Goal: Task Accomplishment & Management: Manage account settings

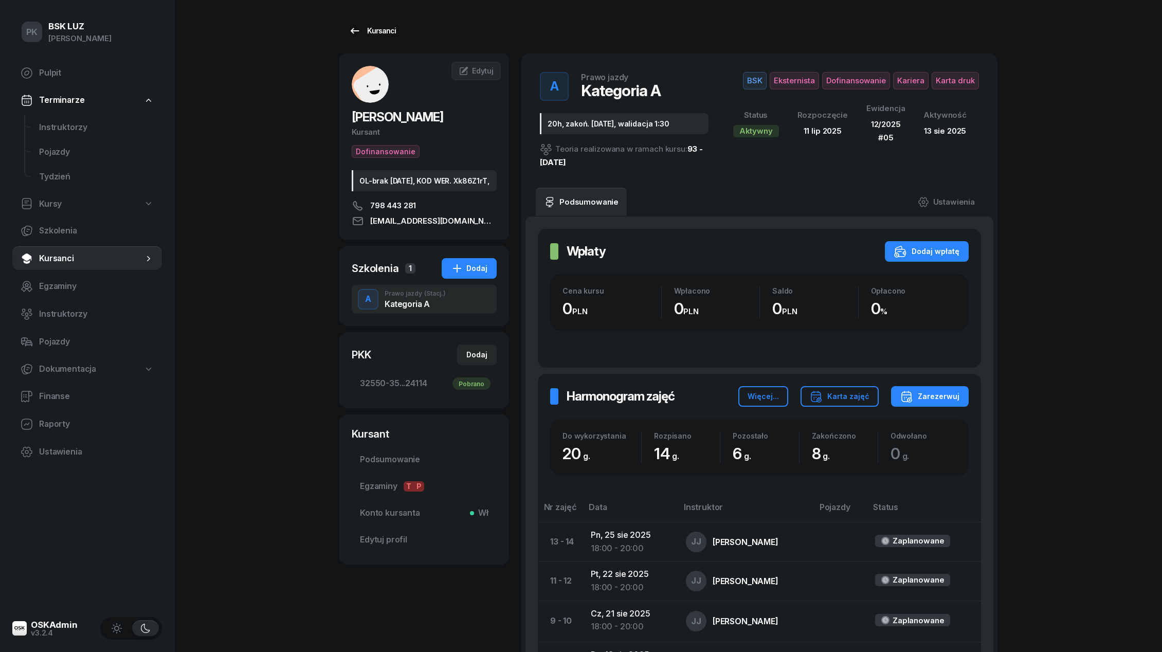
click at [373, 34] on div "Kursanci" at bounding box center [372, 31] width 47 height 12
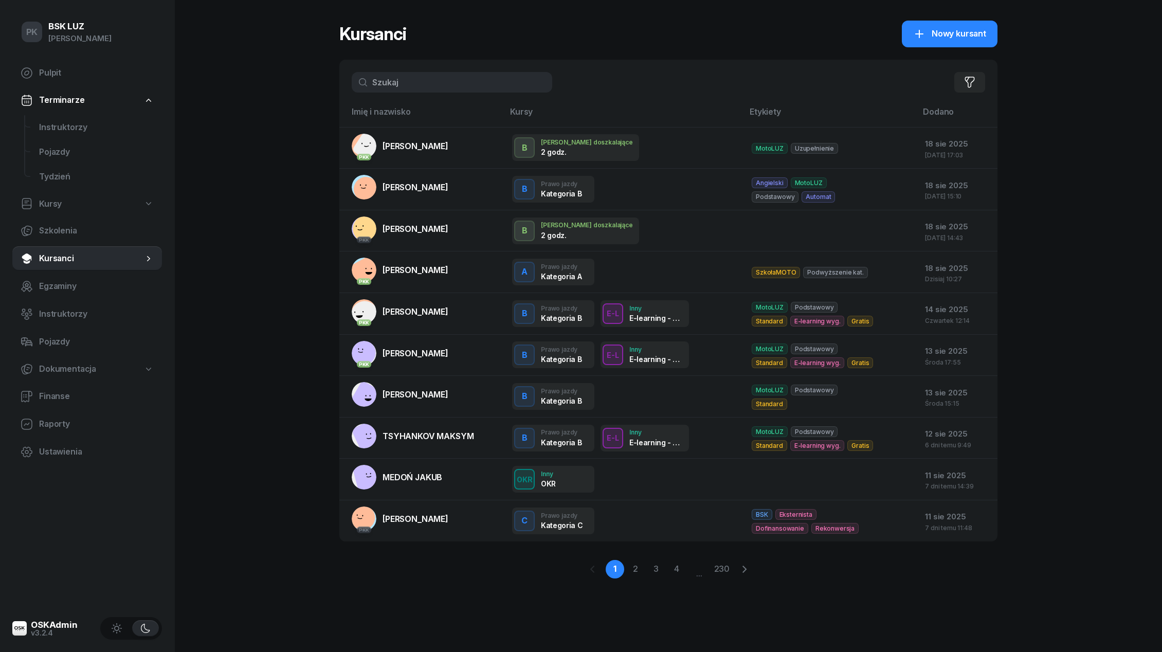
click at [405, 91] on input "text" at bounding box center [452, 82] width 200 height 21
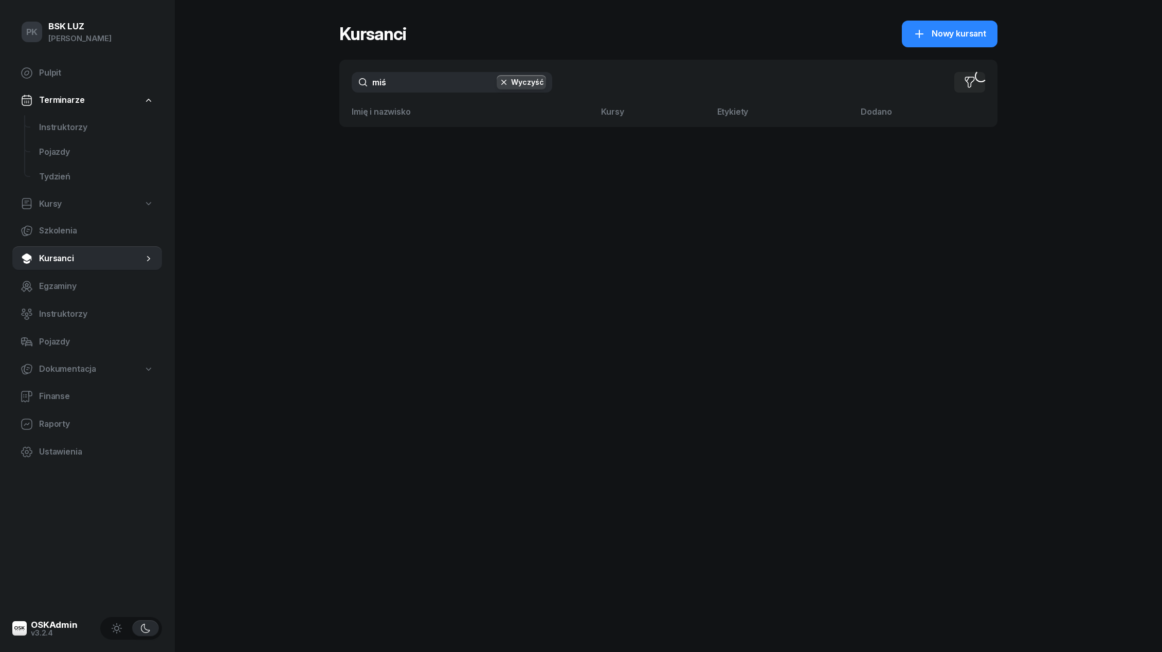
type input "miśk"
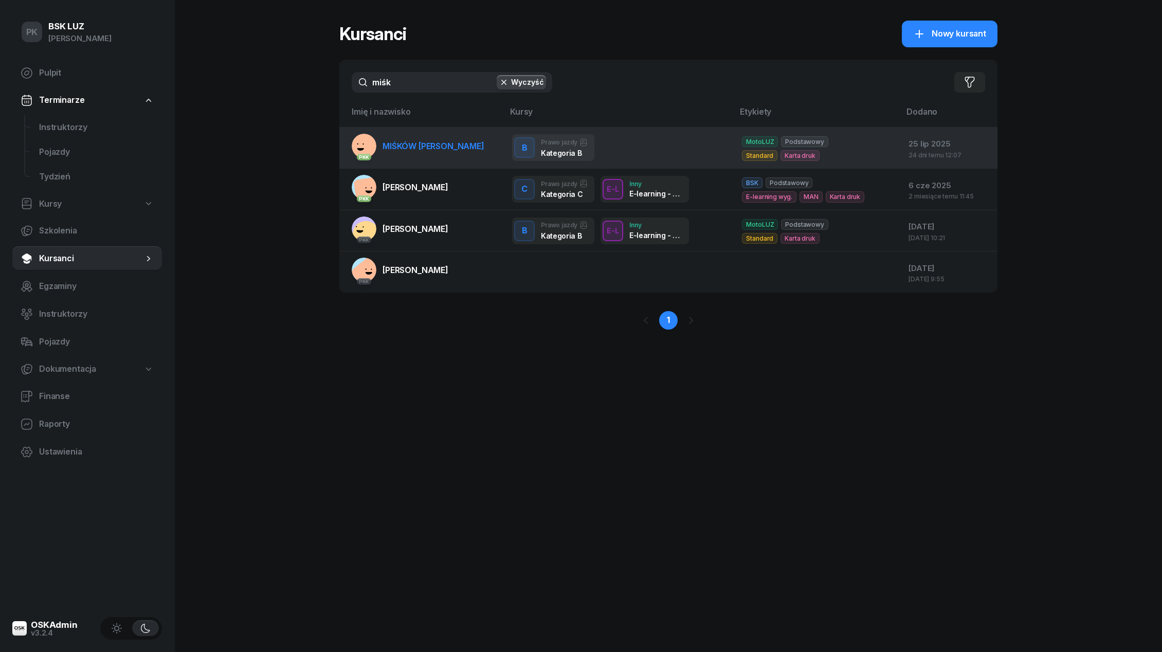
click at [437, 150] on span "MIŚKÓW [PERSON_NAME]" at bounding box center [433, 146] width 102 height 10
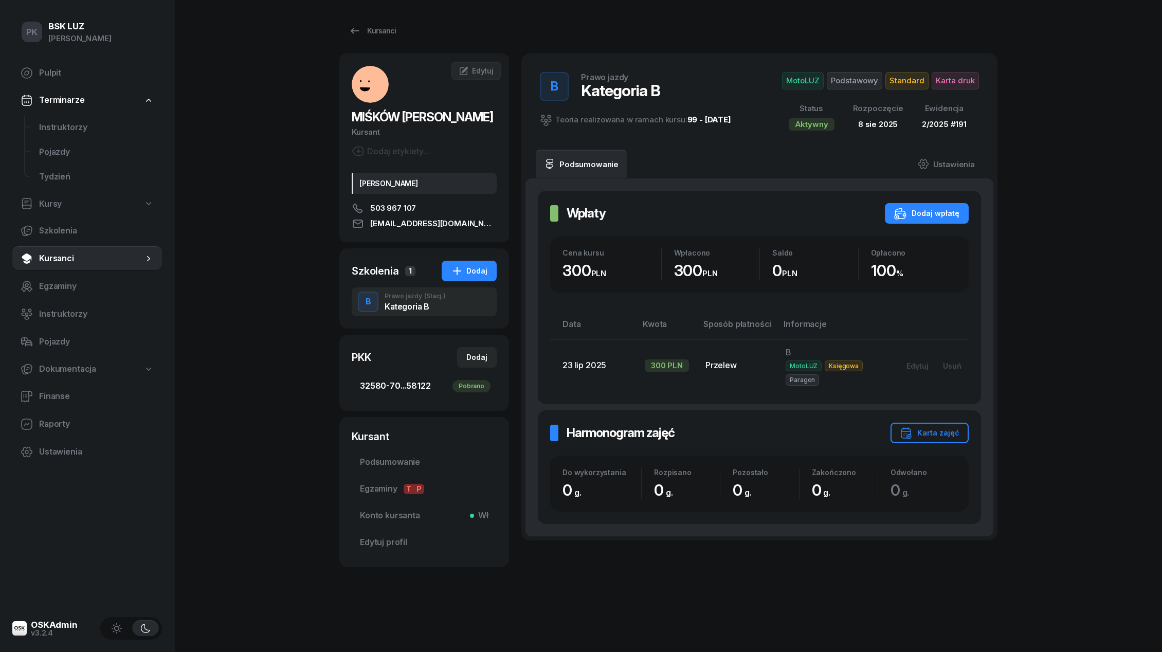
click at [418, 382] on span "32580-70...58122 Pobrano" at bounding box center [424, 385] width 129 height 13
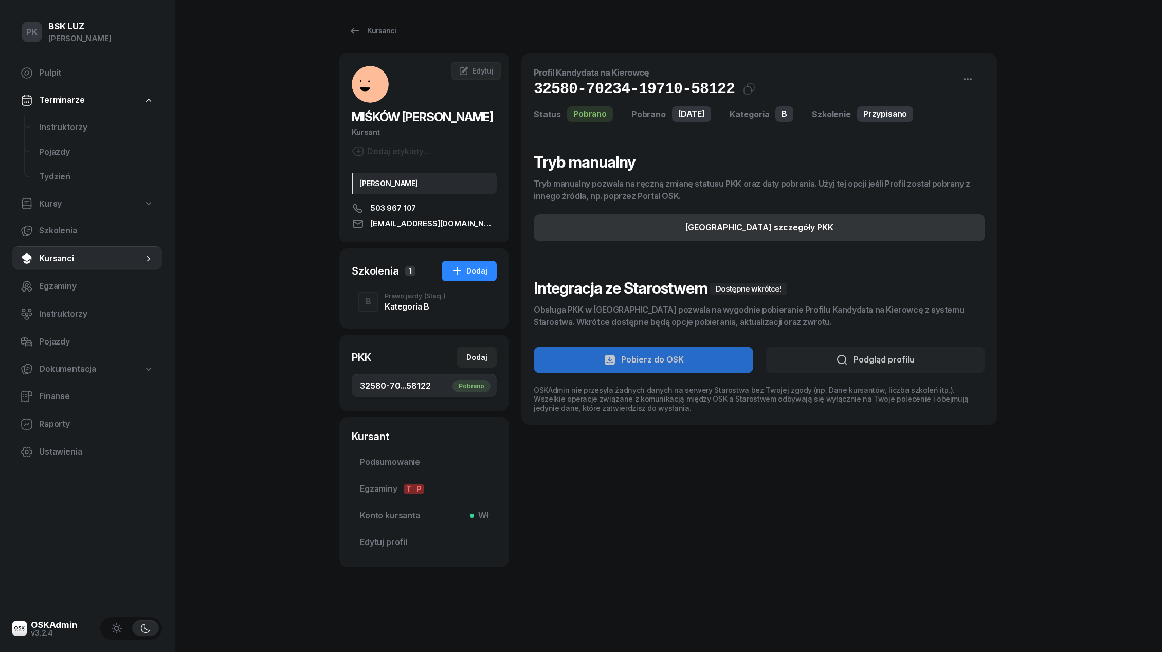
click at [846, 229] on button "[GEOGRAPHIC_DATA] szczegóły PKK" at bounding box center [759, 227] width 451 height 27
select select "B"
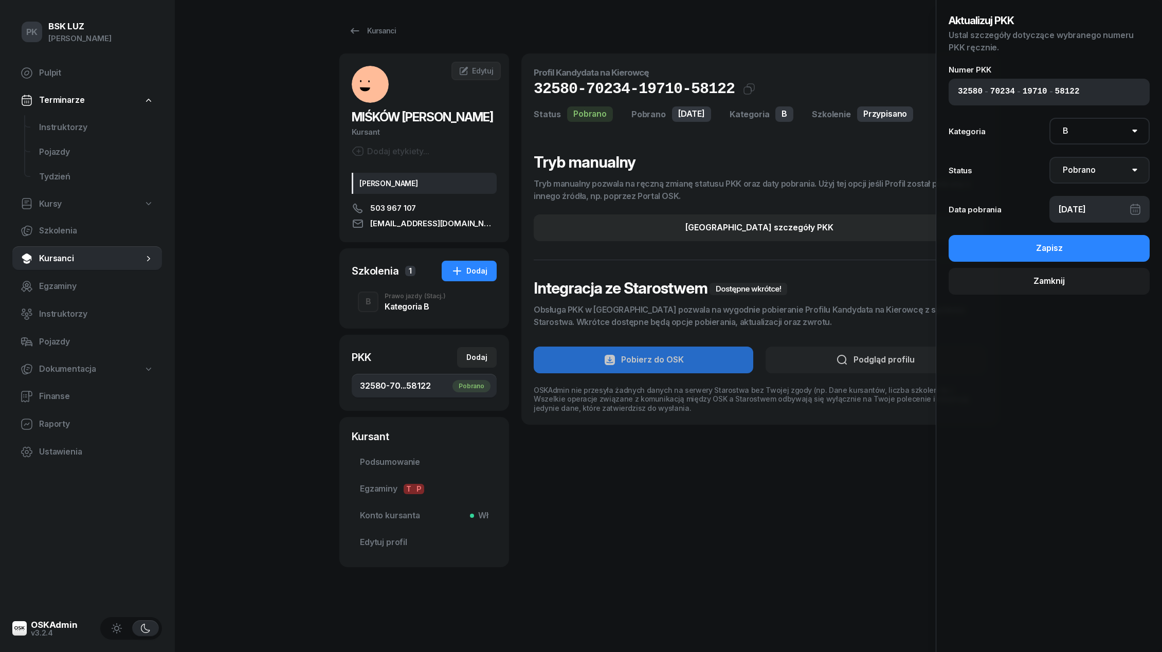
click at [1086, 168] on select "Nie pobrano Pobrano Zwrócono Zaktualizowano" at bounding box center [1099, 170] width 101 height 27
select select "Return"
click at [1049, 157] on select "Nie pobrano Pobrano Zwrócono Zaktualizowano" at bounding box center [1099, 170] width 101 height 27
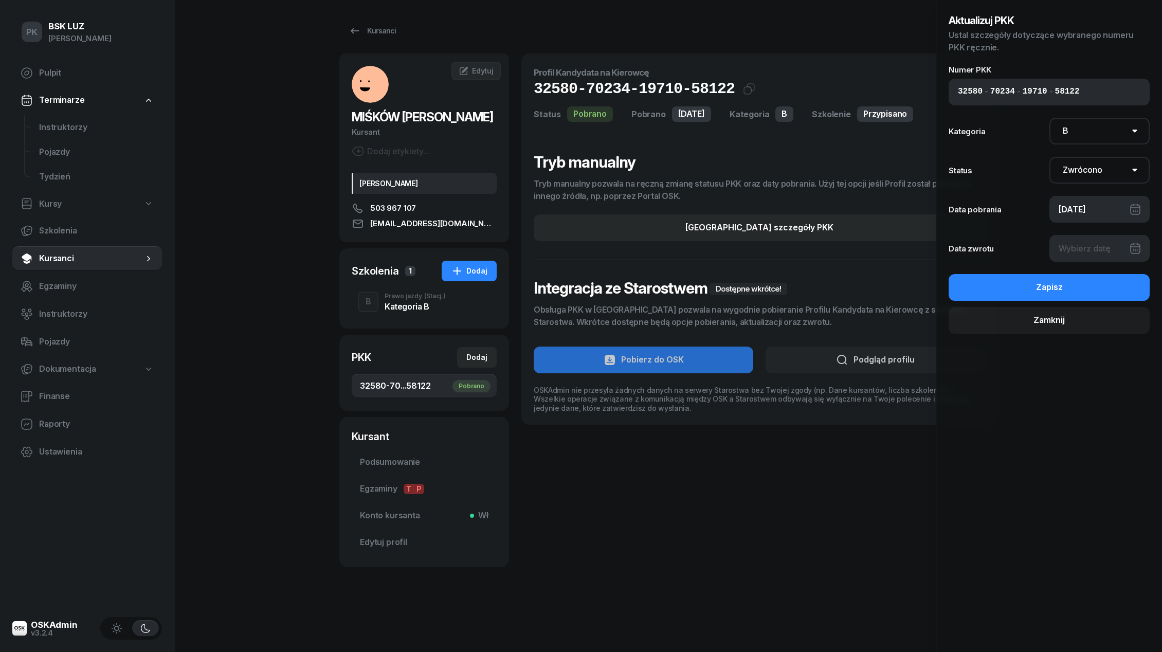
click at [1084, 244] on div at bounding box center [1099, 248] width 101 height 27
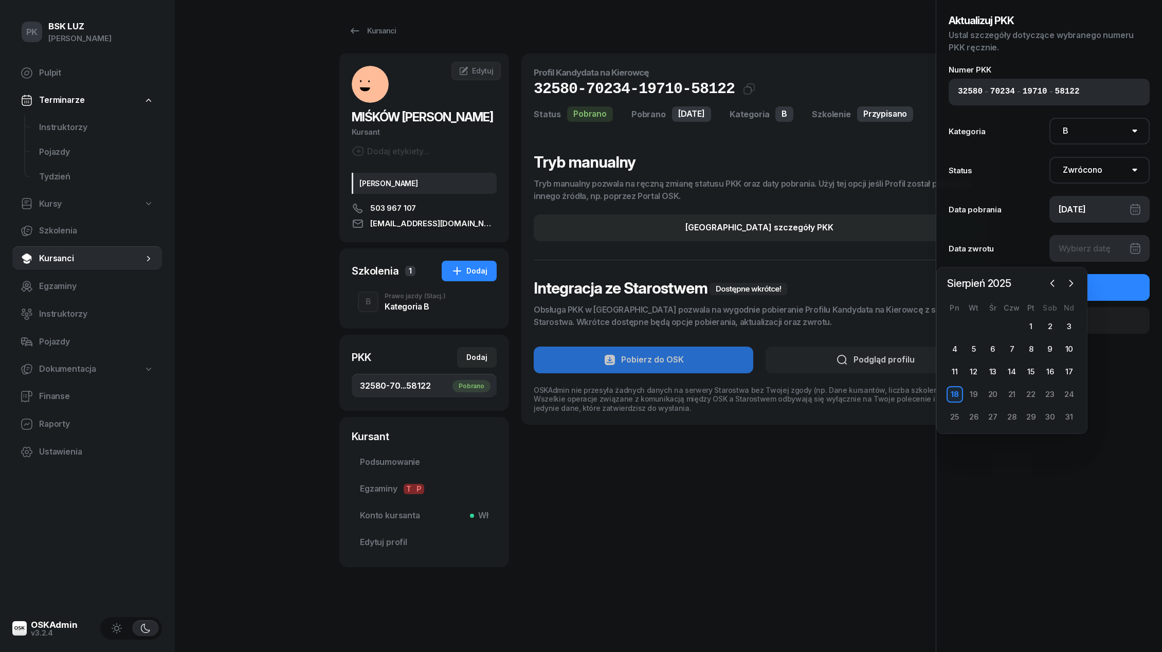
click at [955, 393] on div "18" at bounding box center [954, 394] width 16 height 16
type input "[DATE]"
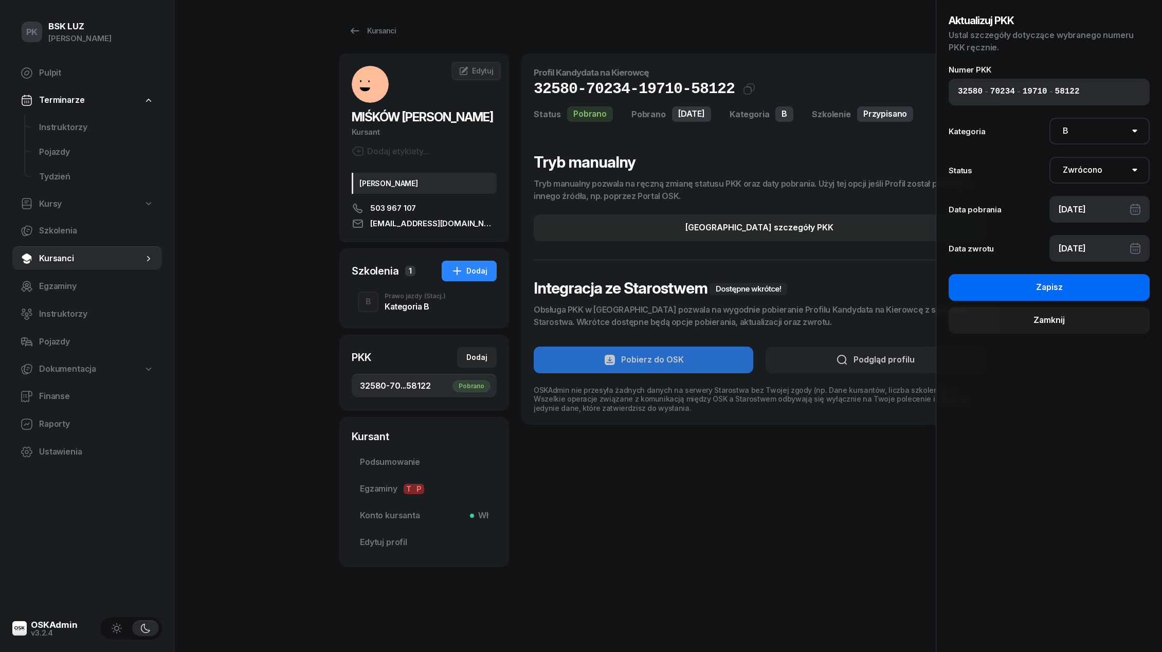
click at [1038, 295] on button "Zapisz" at bounding box center [1048, 287] width 201 height 27
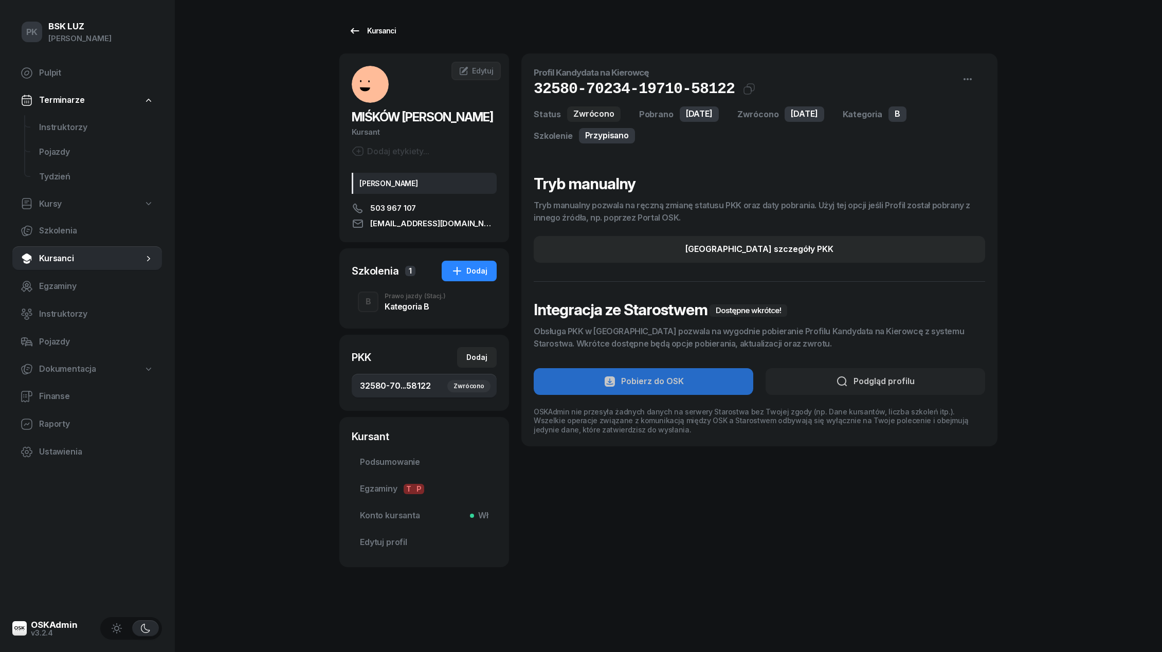
click at [373, 32] on div "Kursanci" at bounding box center [372, 31] width 47 height 12
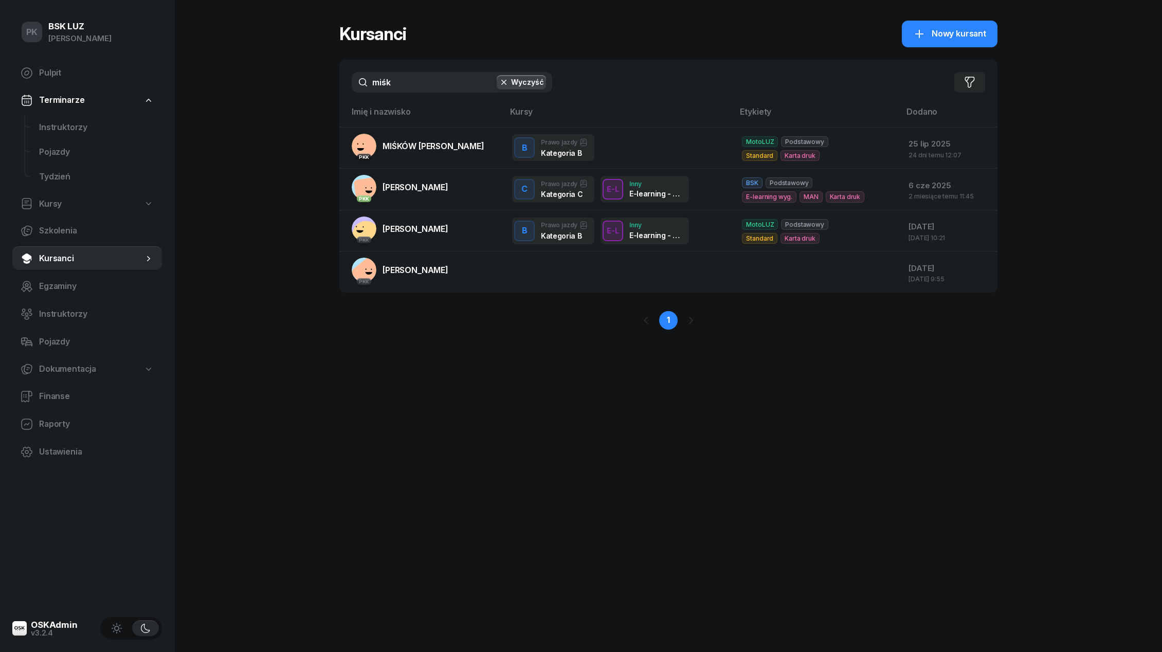
drag, startPoint x: 406, startPoint y: 79, endPoint x: 338, endPoint y: 79, distance: 67.3
click at [338, 79] on div "PK BSK [PERSON_NAME] Pulpit Terminarze Instruktorzy Pojazdy Tydzień Kursy Szkol…" at bounding box center [581, 326] width 1162 height 652
type input "jakusi"
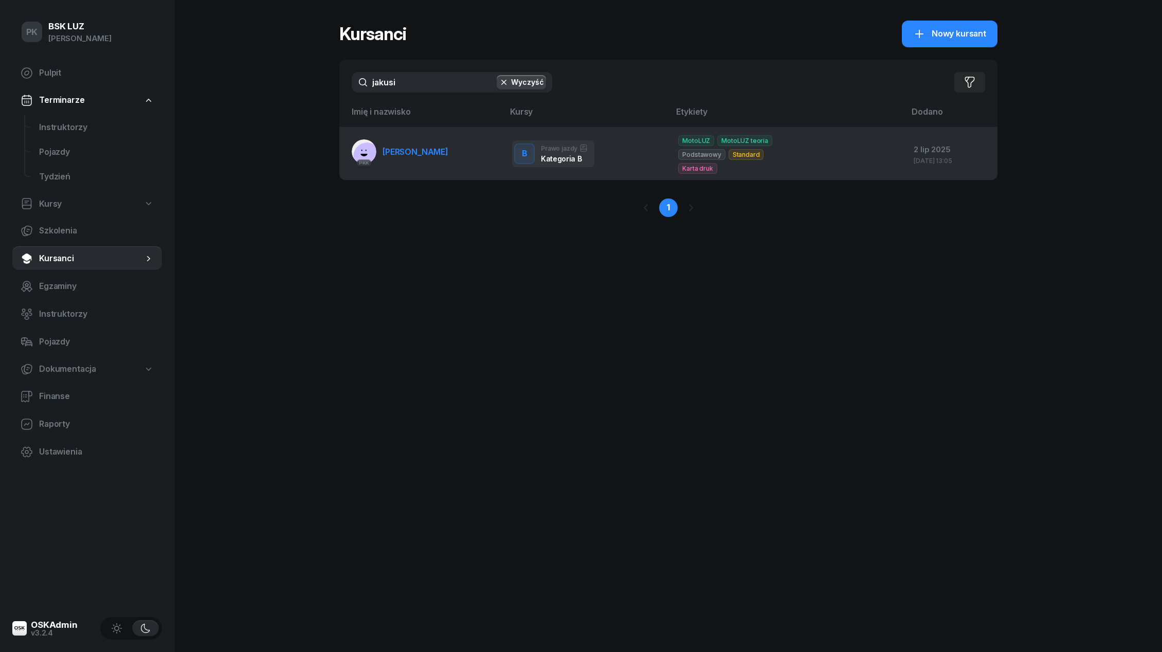
click at [411, 153] on span "[PERSON_NAME]" at bounding box center [415, 152] width 66 height 10
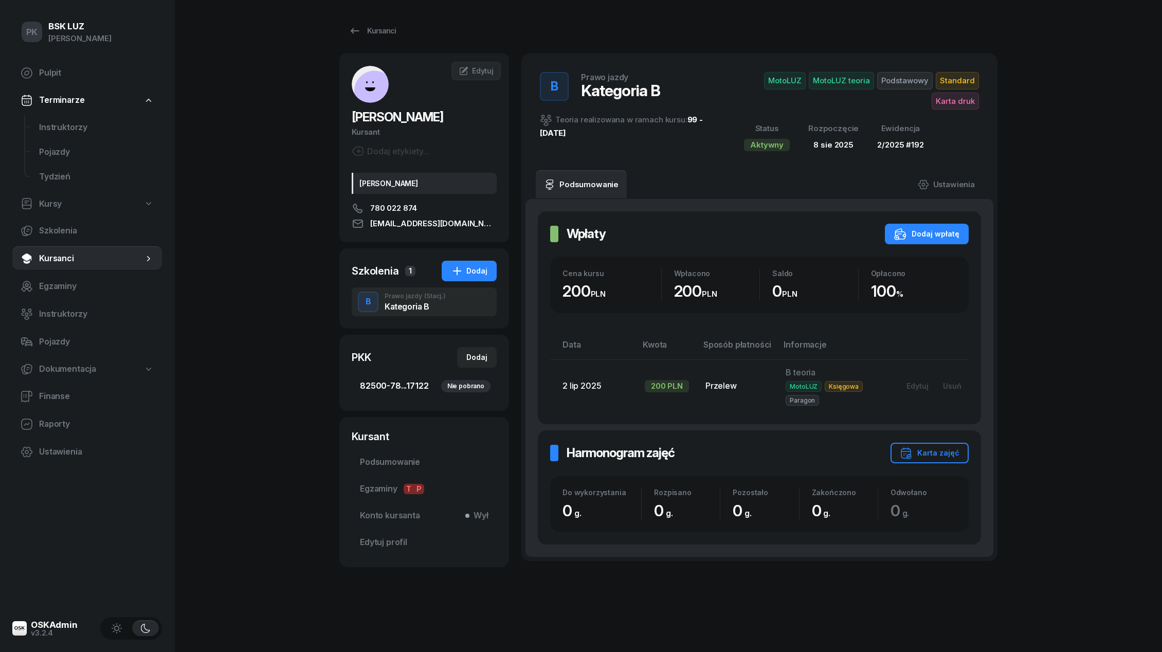
click at [398, 386] on span "82500-78...17122 Nie pobrano" at bounding box center [424, 385] width 129 height 13
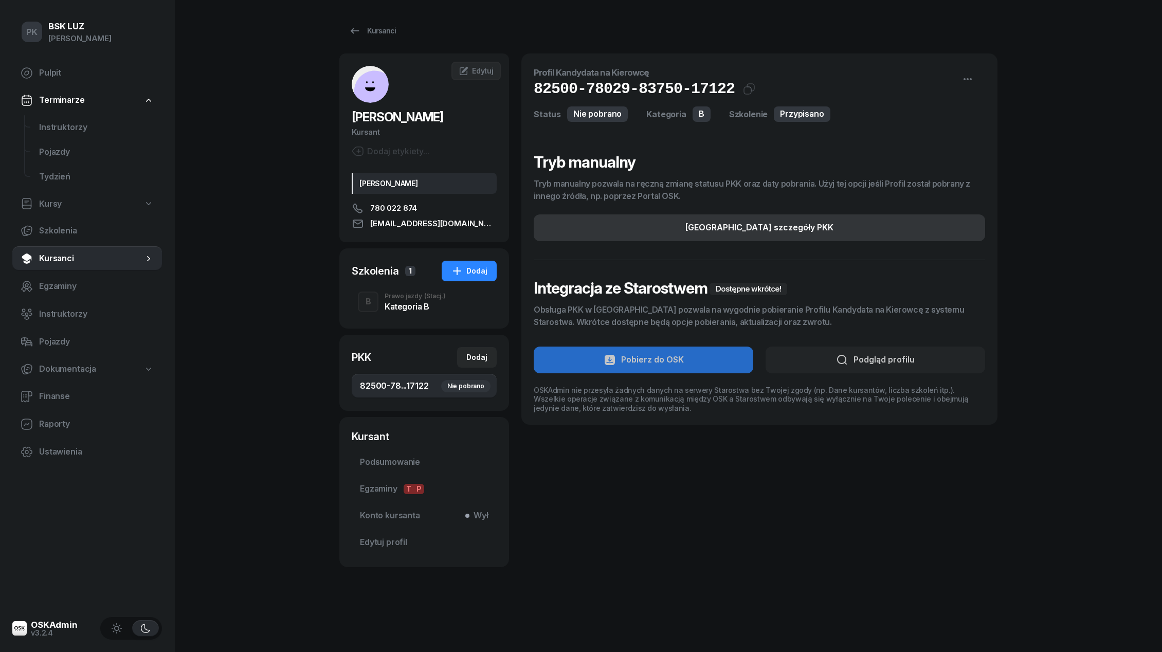
click at [880, 227] on button "[GEOGRAPHIC_DATA] szczegóły PKK" at bounding box center [759, 227] width 451 height 27
select select "B"
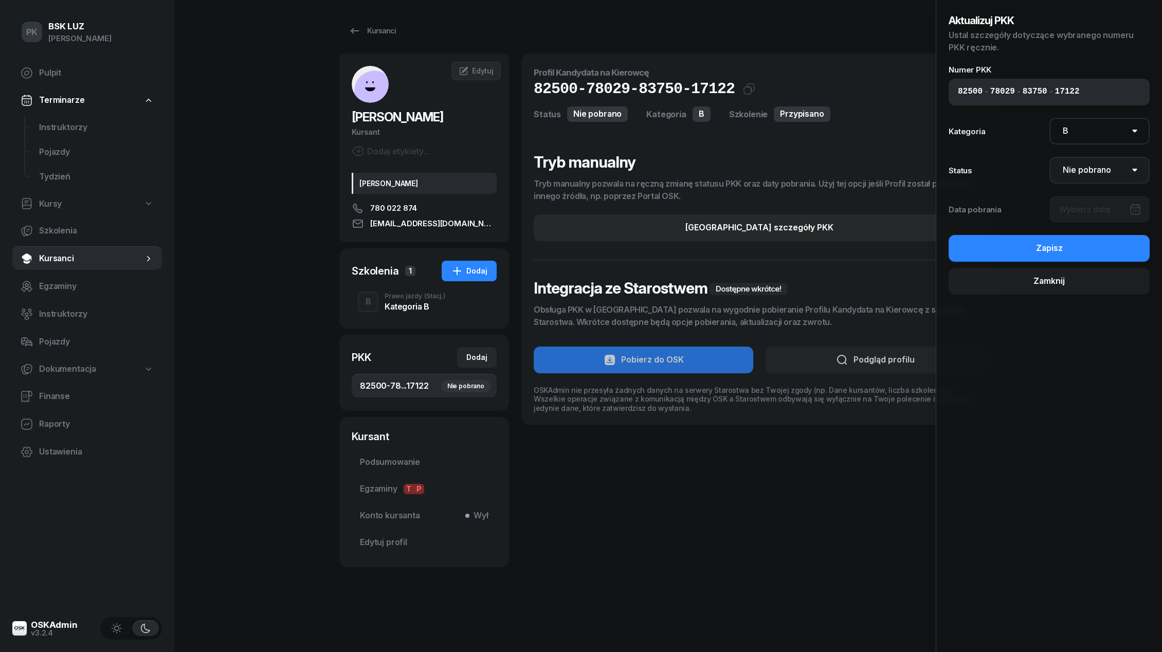
click at [1082, 173] on select "Nie pobrano Pobrano Zwrócono Zaktualizowano" at bounding box center [1099, 170] width 101 height 27
select select "Get"
click at [1049, 157] on select "Nie pobrano Pobrano Zwrócono Zaktualizowano" at bounding box center [1099, 170] width 101 height 27
click at [1084, 206] on div at bounding box center [1099, 209] width 101 height 27
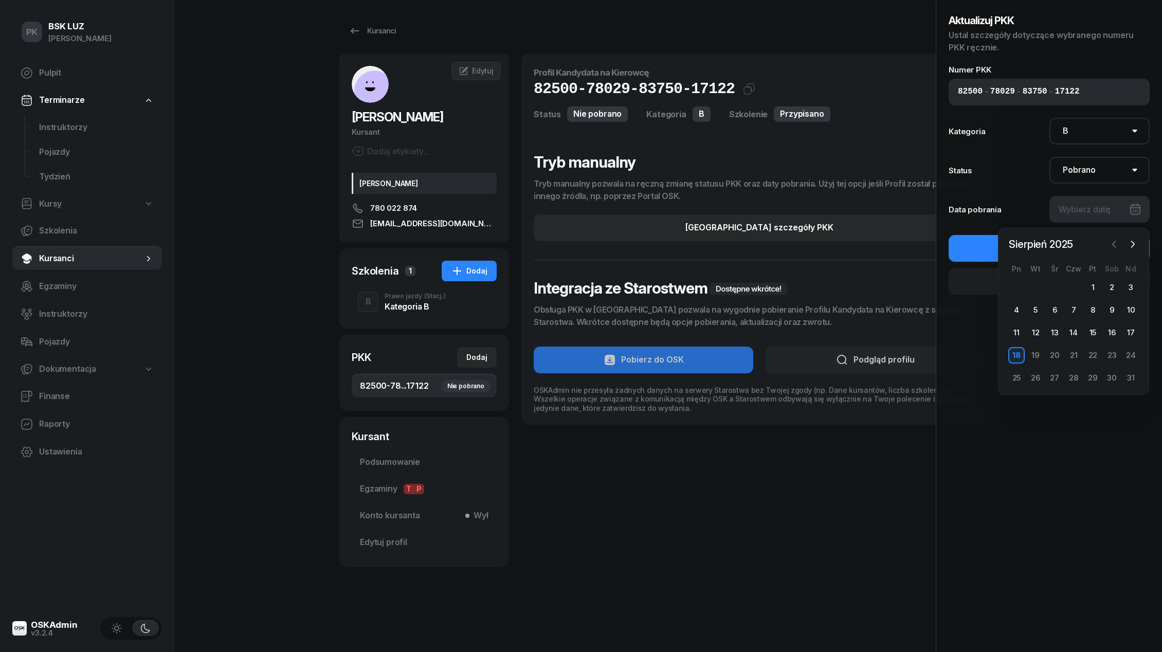
click at [1113, 240] on icon "button" at bounding box center [1114, 244] width 10 height 10
click at [1060, 286] on div "2" at bounding box center [1054, 287] width 16 height 16
type input "[DATE]"
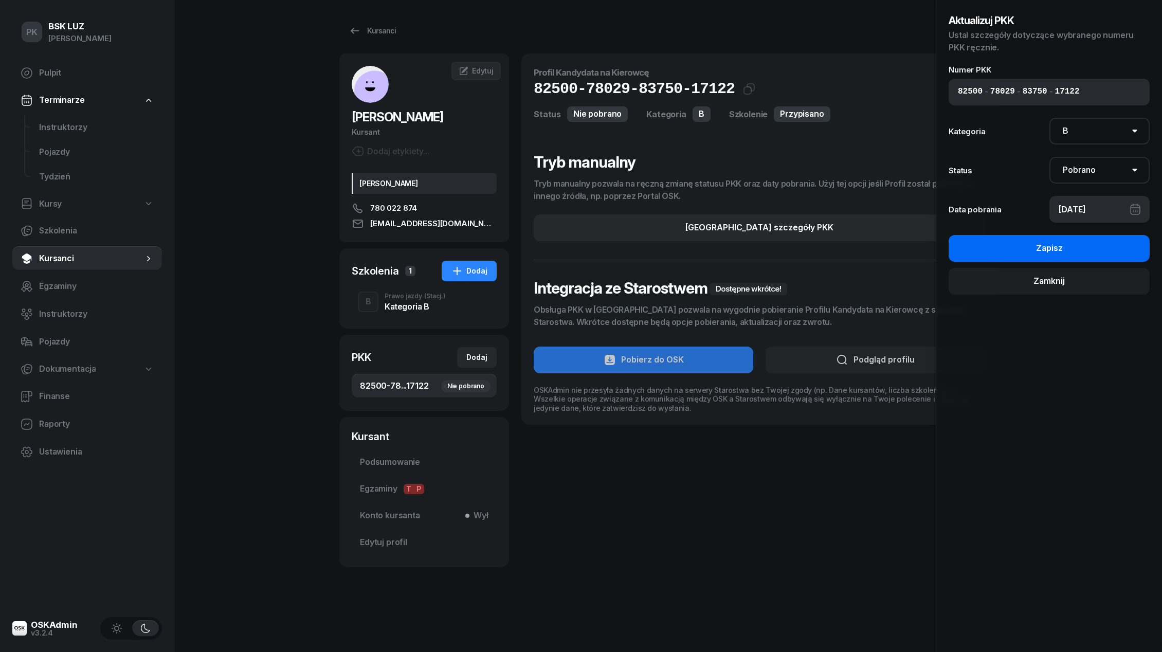
click at [1071, 255] on button "Zapisz" at bounding box center [1048, 248] width 201 height 27
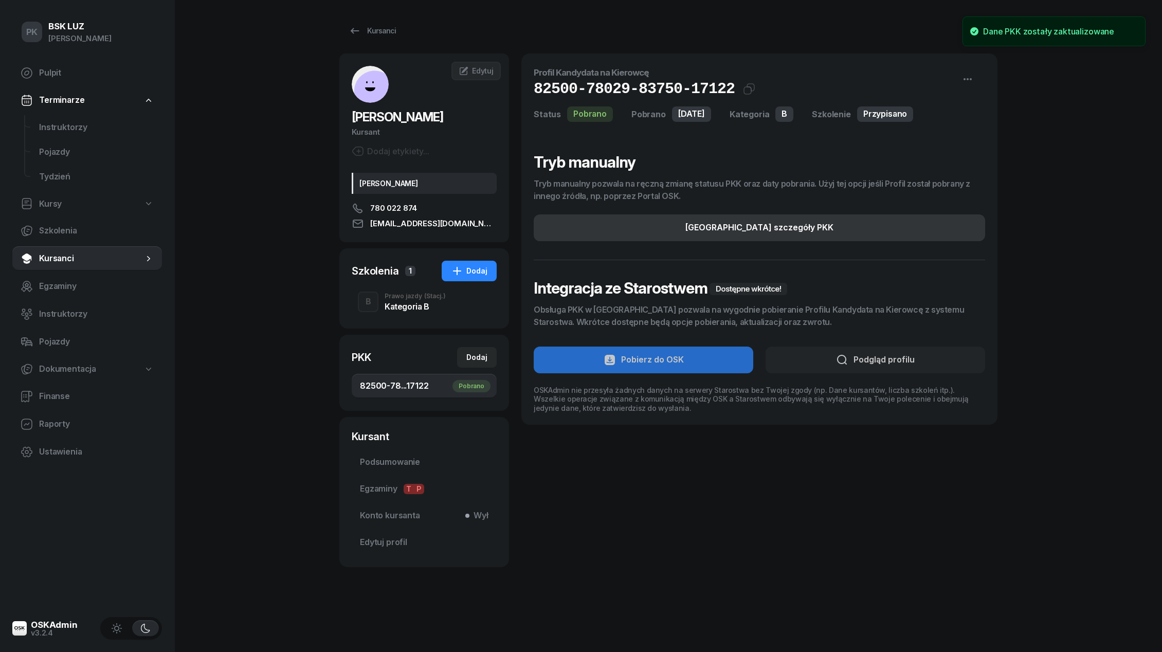
click at [883, 235] on button "[GEOGRAPHIC_DATA] szczegóły PKK" at bounding box center [759, 227] width 451 height 27
select select "B"
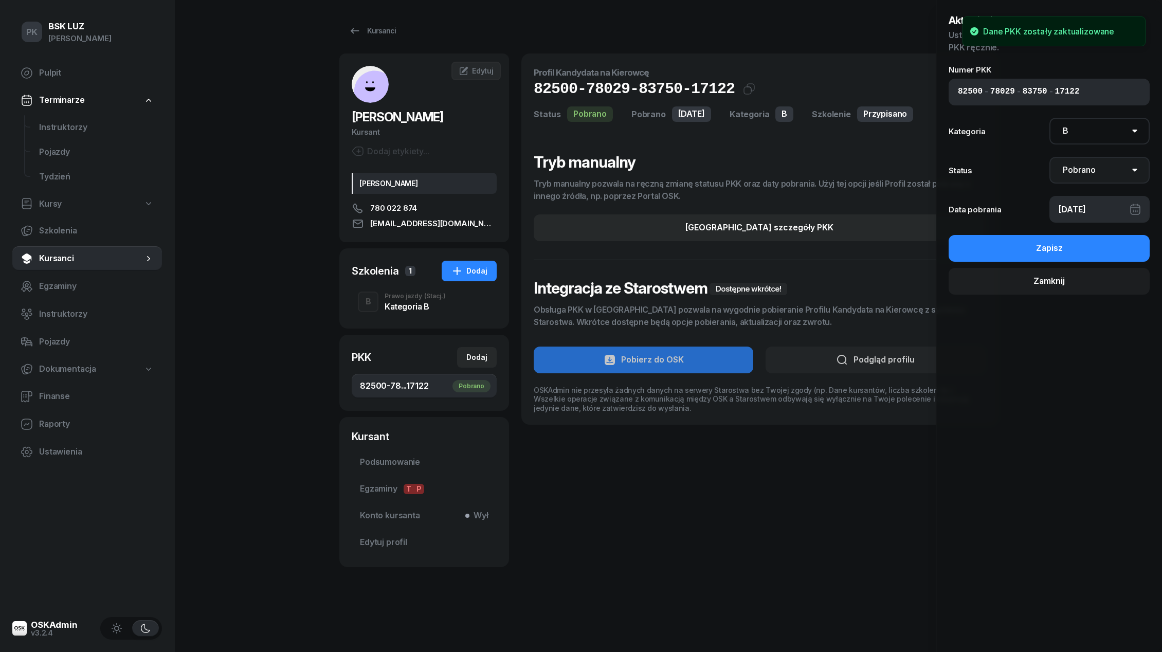
click at [1094, 162] on select "Nie pobrano Pobrano Zwrócono Zaktualizowano" at bounding box center [1099, 170] width 101 height 27
select select "Return"
click at [1049, 157] on select "Nie pobrano Pobrano Zwrócono Zaktualizowano" at bounding box center [1099, 170] width 101 height 27
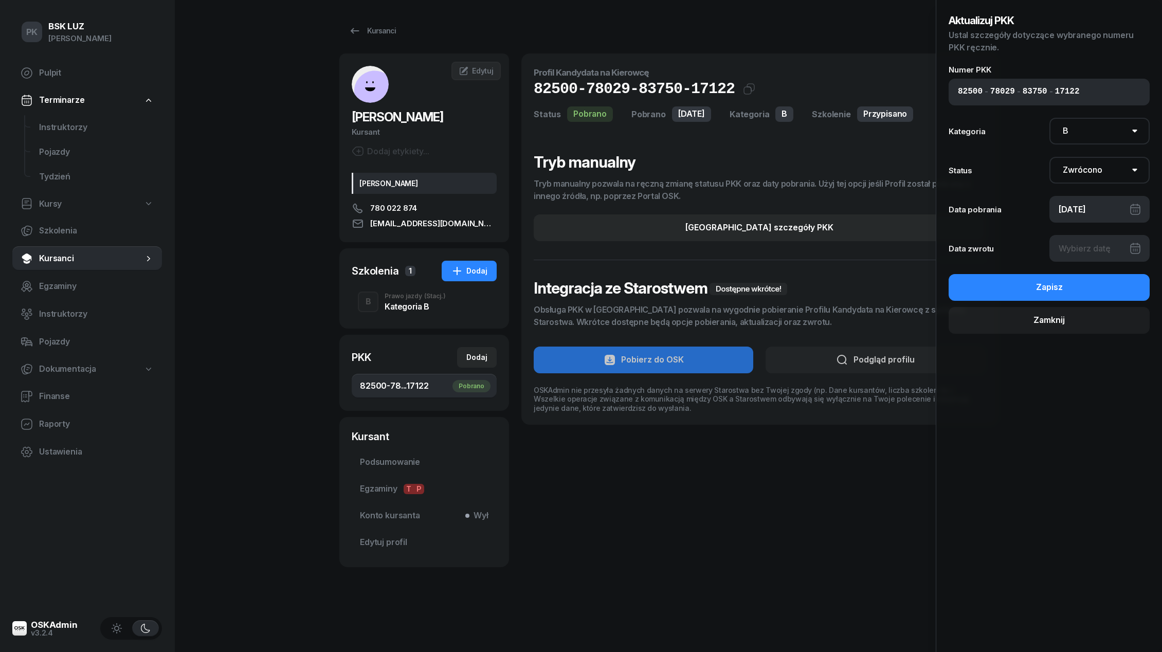
click at [1083, 245] on div at bounding box center [1099, 248] width 101 height 27
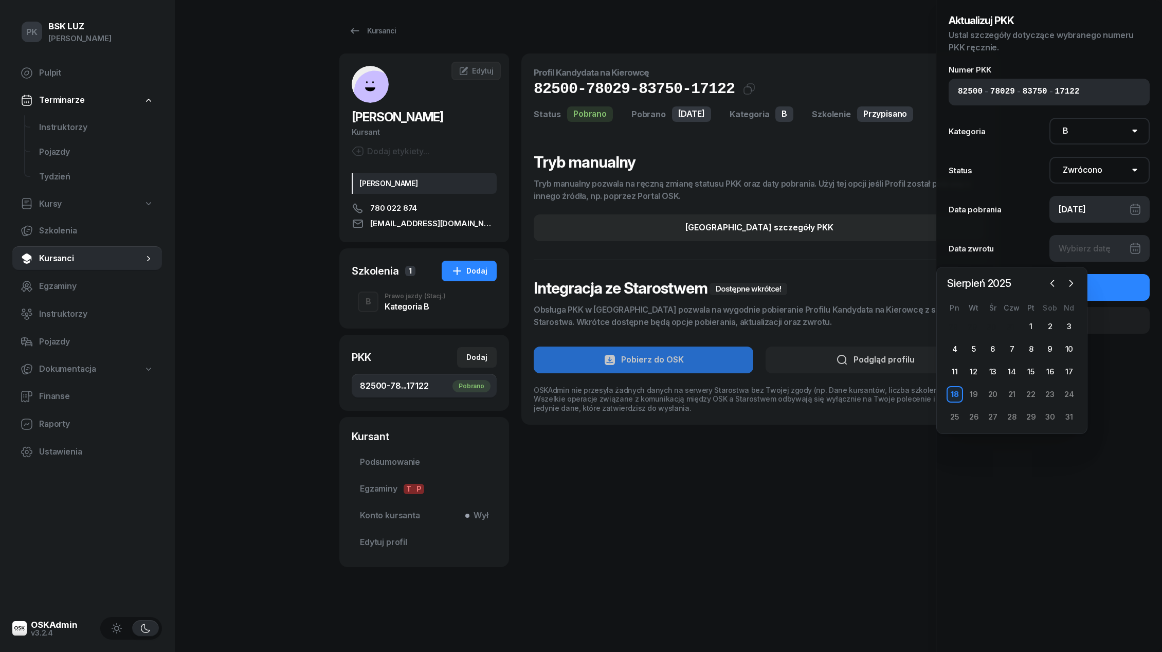
click at [953, 390] on div "18" at bounding box center [954, 394] width 16 height 16
type input "[DATE]"
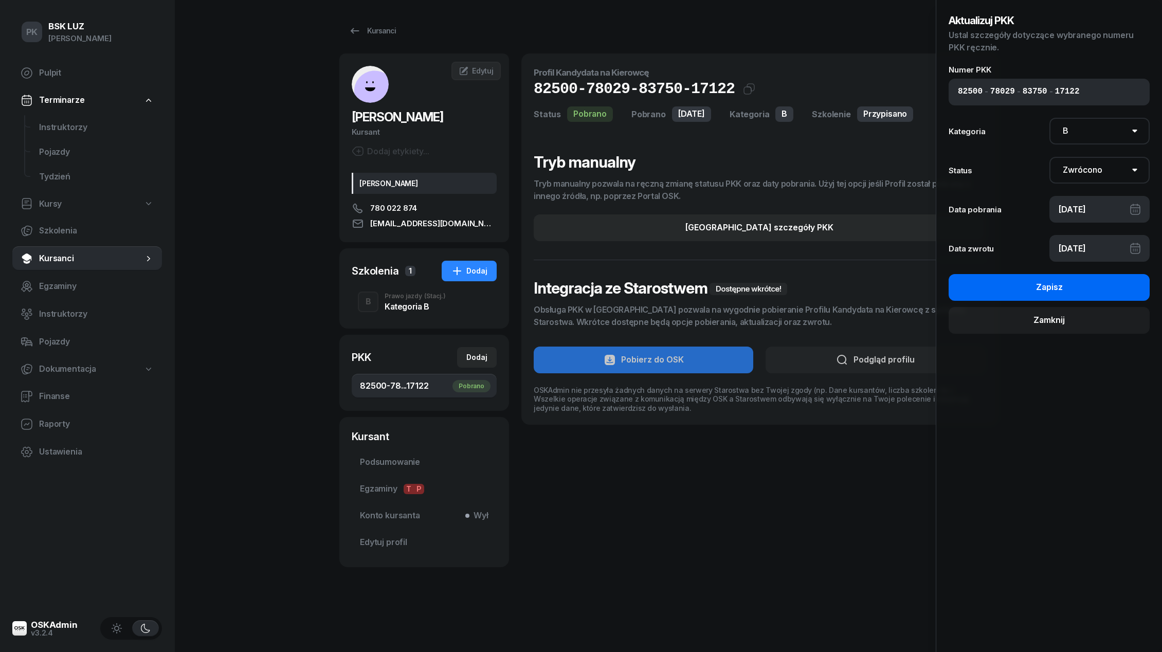
click at [1038, 296] on button "Zapisz" at bounding box center [1048, 287] width 201 height 27
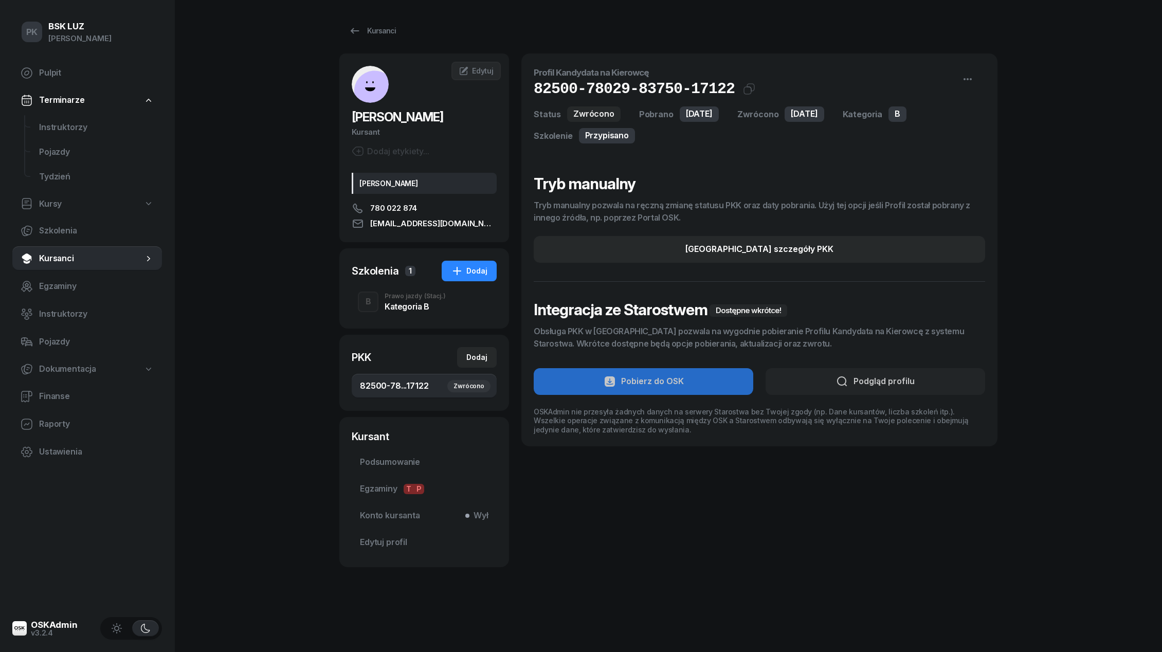
click at [441, 334] on div "[PERSON_NAME] etykiety... [PERSON_NAME] 780 022 874 [EMAIL_ADDRESS][DOMAIN_NAME…" at bounding box center [424, 310] width 170 height 514
